Goal: Information Seeking & Learning: Learn about a topic

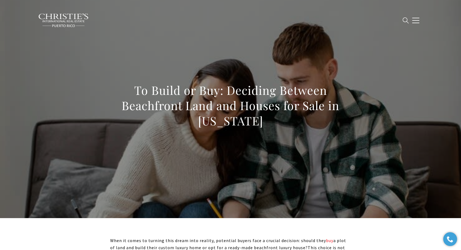
click at [234, 95] on h1 "To Build or Buy: Deciding Between Beachfront Land and Houses for Sale in [US_ST…" at bounding box center [230, 106] width 241 height 46
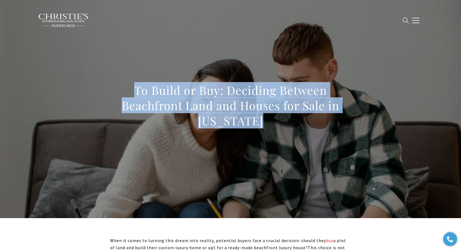
click at [234, 95] on h1 "To Build or Buy: Deciding Between Beachfront Land and Houses for Sale in [US_ST…" at bounding box center [230, 106] width 241 height 46
copy body "To Build or Buy: Deciding Between Beachfront Land and Houses for Sale in [US_ST…"
